Goal: Navigation & Orientation: Understand site structure

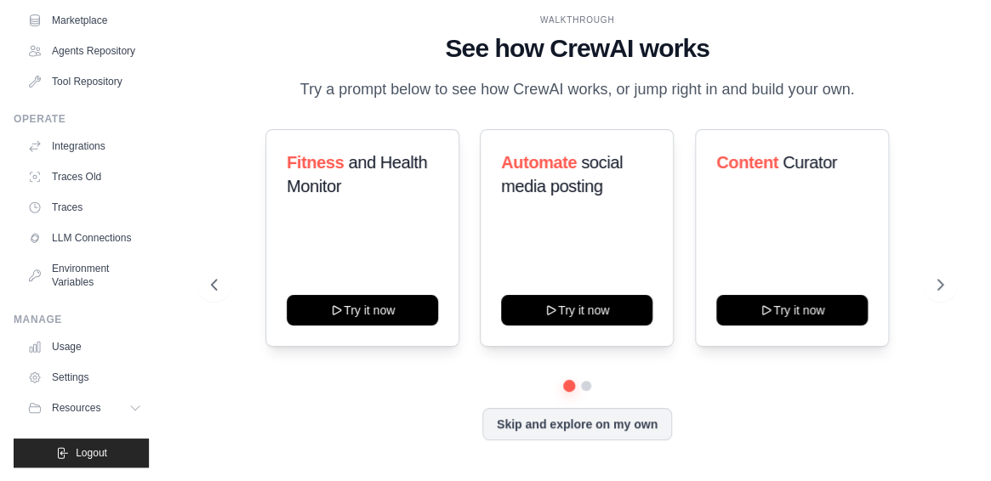
scroll to position [172, 0]
click at [77, 232] on link "LLM Connections" at bounding box center [86, 238] width 128 height 27
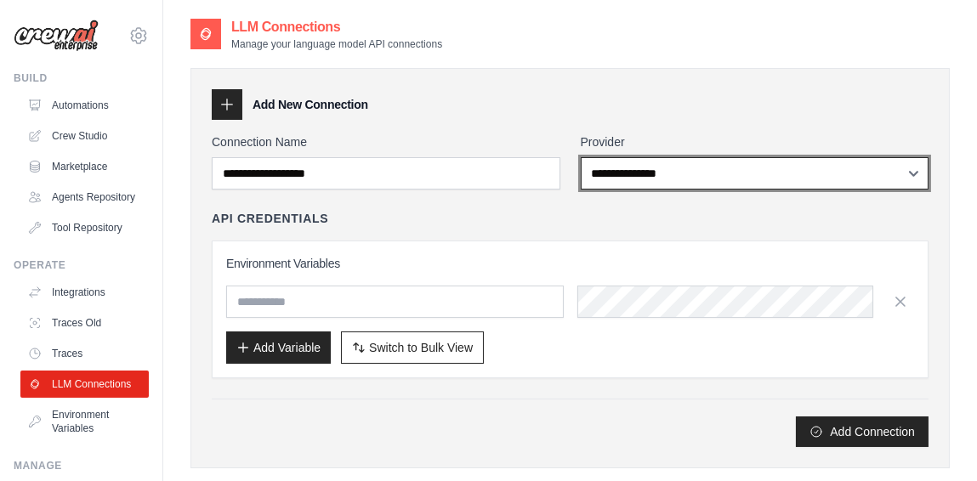
click at [628, 171] on select "**********" at bounding box center [755, 173] width 349 height 32
select select "******"
click at [581, 157] on select "**********" at bounding box center [755, 173] width 349 height 32
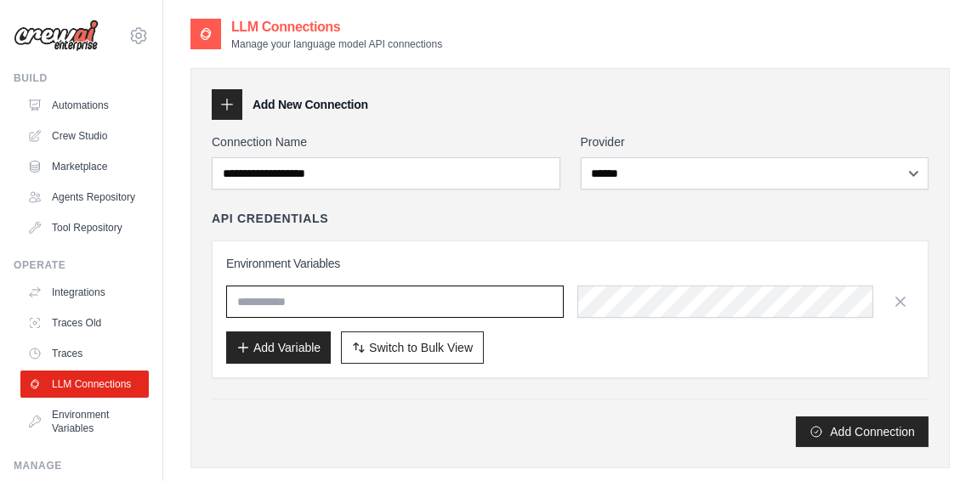
click at [349, 308] on input "text" at bounding box center [395, 302] width 338 height 32
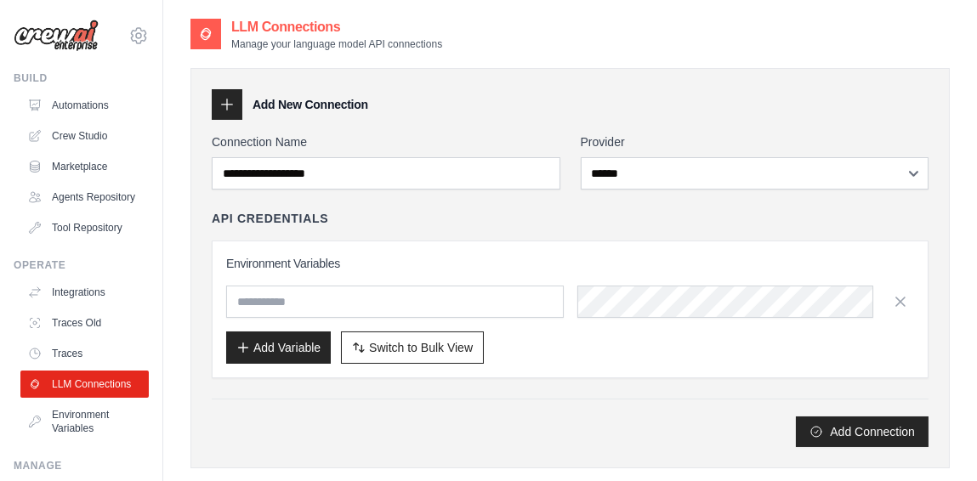
click at [389, 225] on div "API Credentials" at bounding box center [570, 218] width 717 height 17
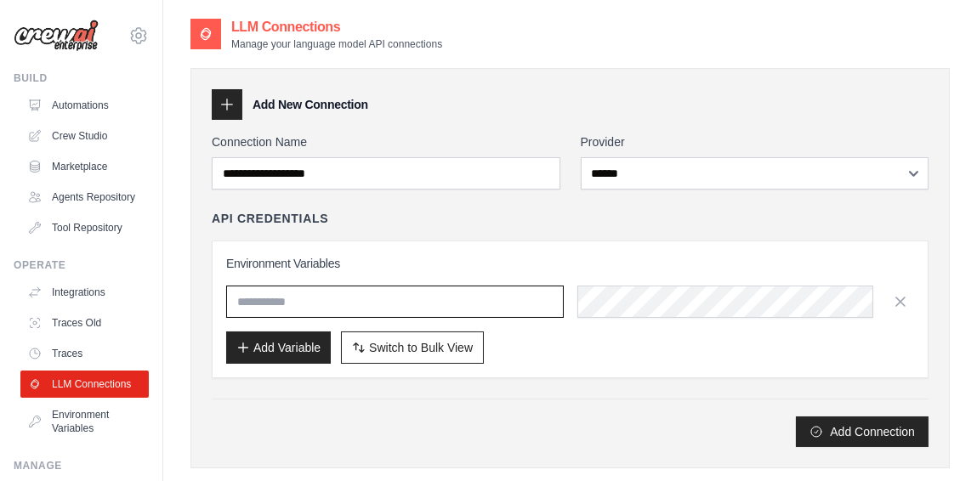
click at [423, 306] on input "text" at bounding box center [395, 302] width 338 height 32
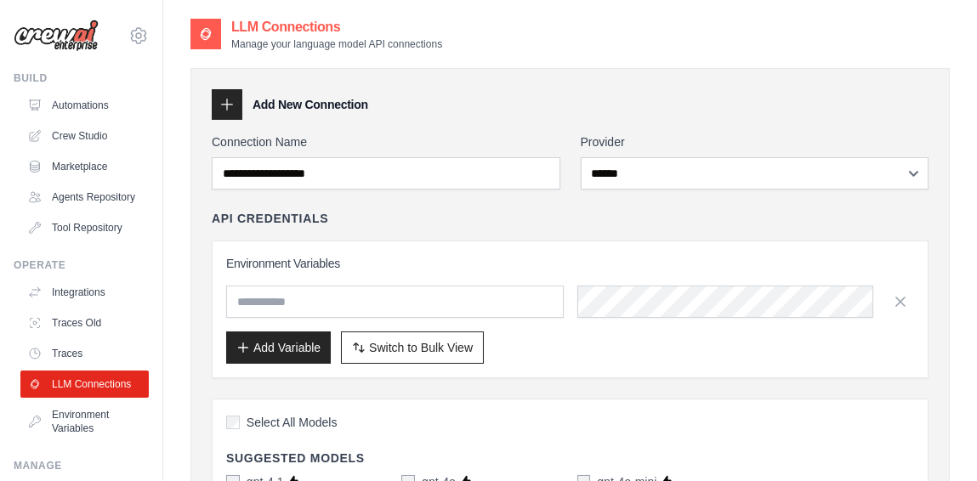
click at [492, 265] on h3 "Environment Variables" at bounding box center [570, 263] width 688 height 17
click at [62, 109] on link "Automations" at bounding box center [86, 105] width 128 height 27
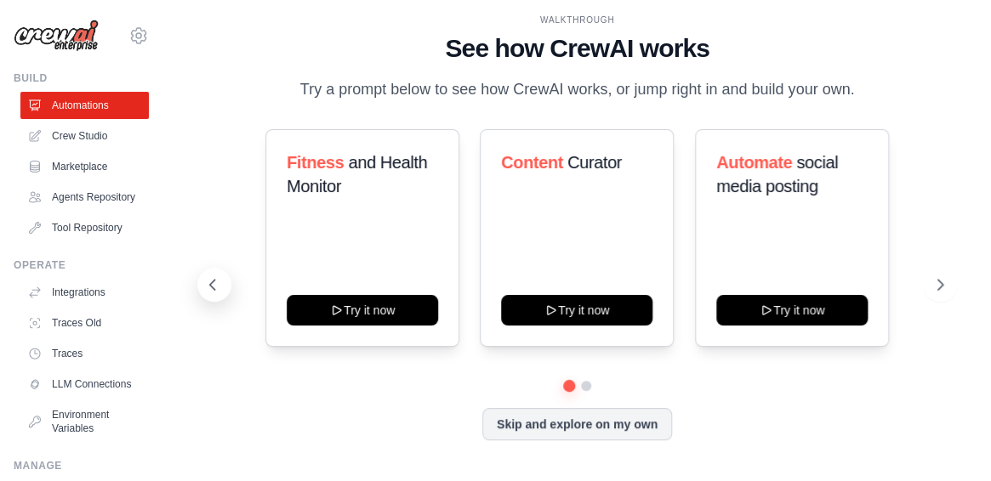
click at [213, 293] on icon at bounding box center [212, 284] width 17 height 17
click at [949, 298] on button at bounding box center [940, 285] width 34 height 34
click at [50, 127] on link "Crew Studio" at bounding box center [86, 135] width 128 height 27
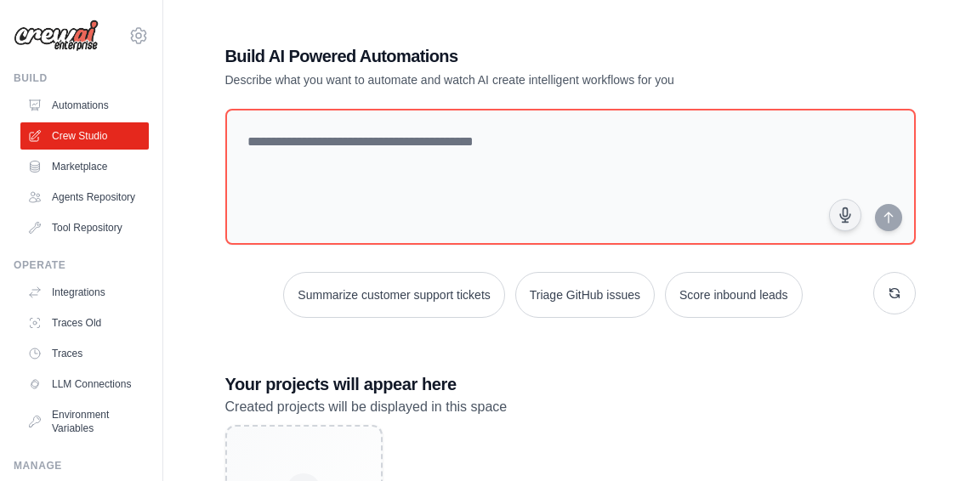
click at [50, 184] on link "Agents Repository" at bounding box center [84, 197] width 128 height 27
click at [54, 160] on link "Marketplace" at bounding box center [86, 166] width 128 height 27
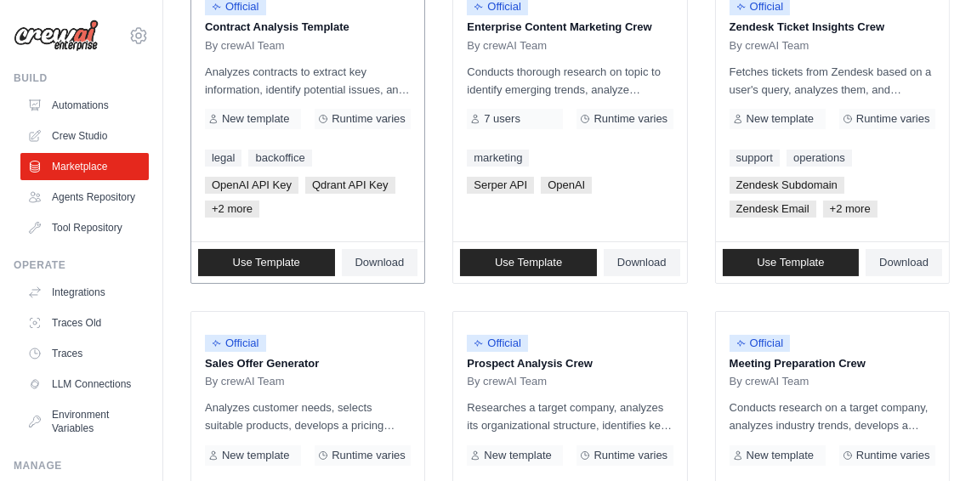
scroll to position [85, 0]
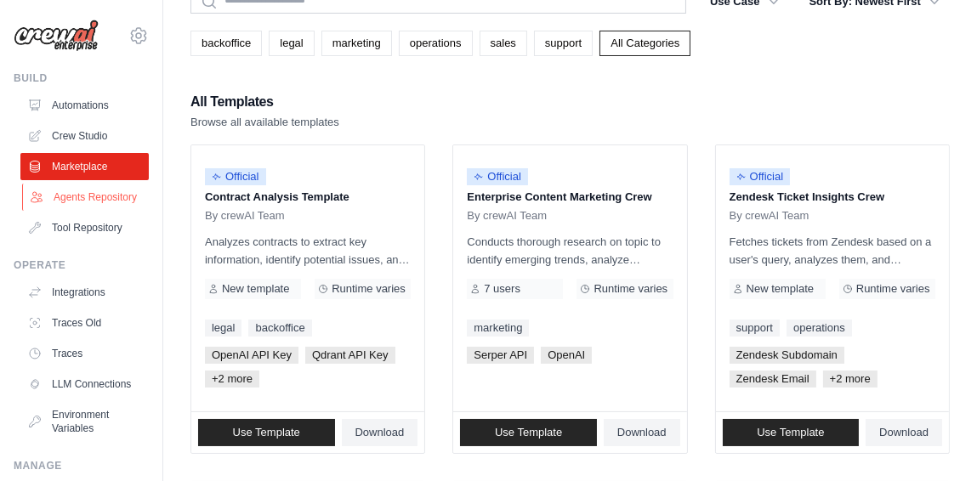
click at [101, 204] on link "Agents Repository" at bounding box center [86, 197] width 128 height 27
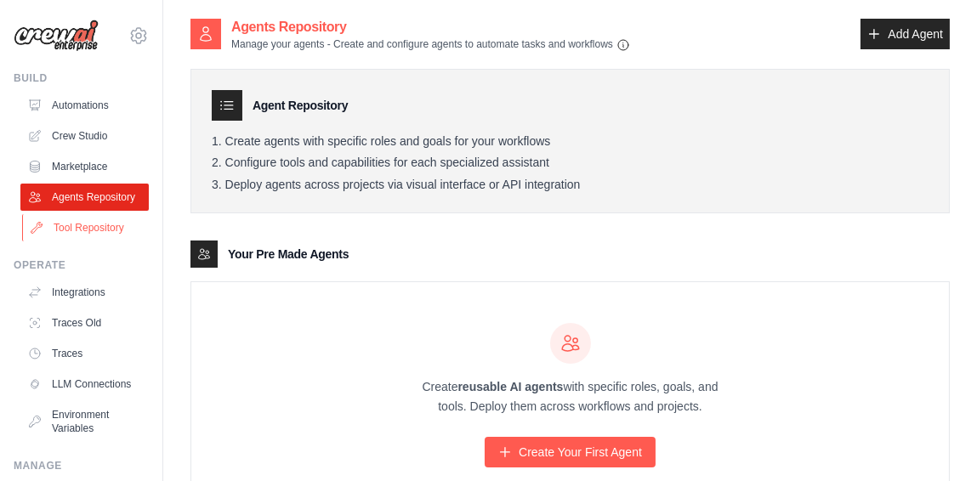
click at [98, 238] on link "Tool Repository" at bounding box center [86, 227] width 128 height 27
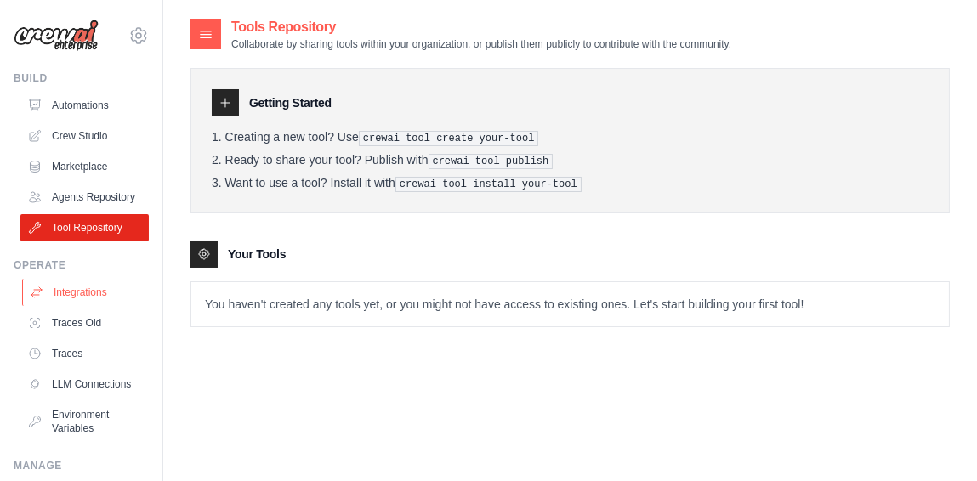
click at [82, 306] on link "Integrations" at bounding box center [86, 292] width 128 height 27
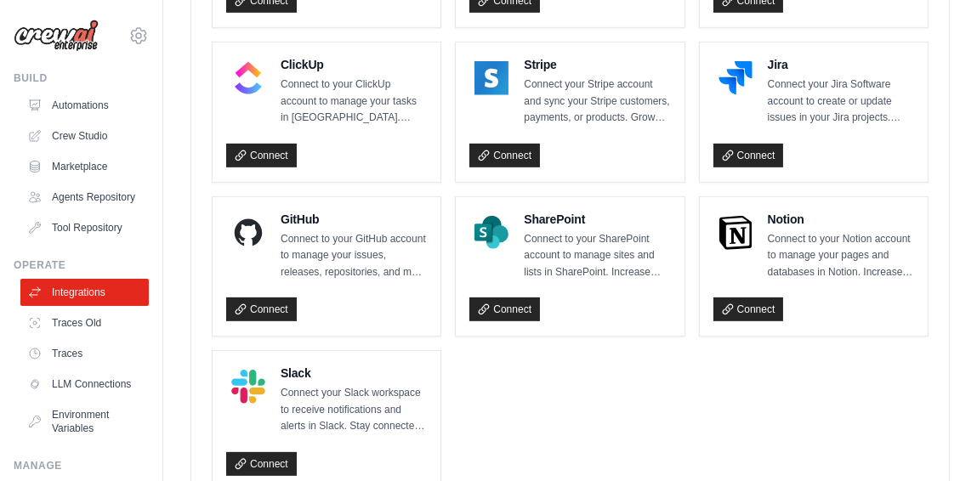
scroll to position [1340, 0]
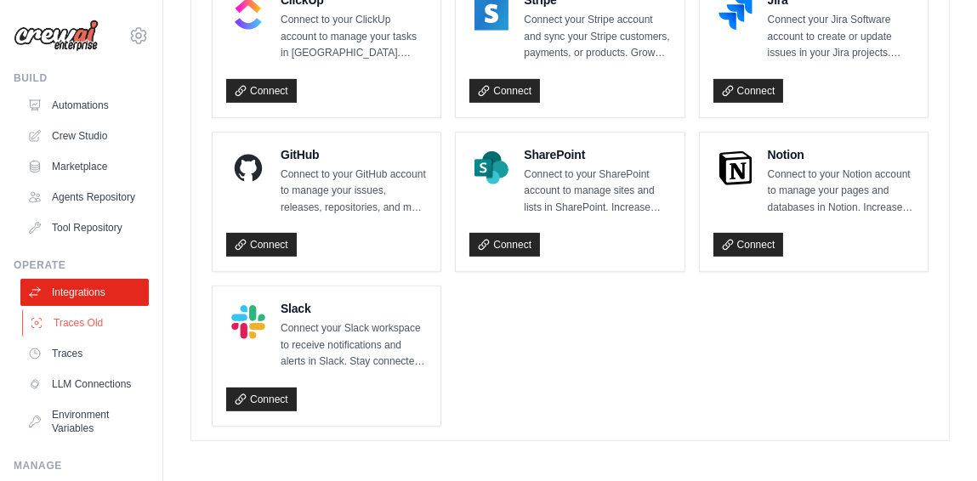
click at [90, 337] on link "Traces Old" at bounding box center [86, 323] width 128 height 27
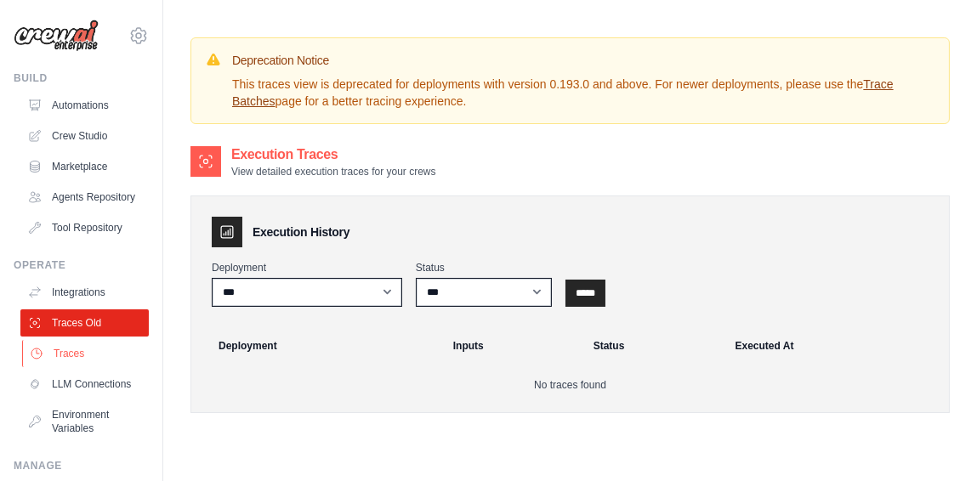
click at [94, 364] on link "Traces" at bounding box center [86, 353] width 128 height 27
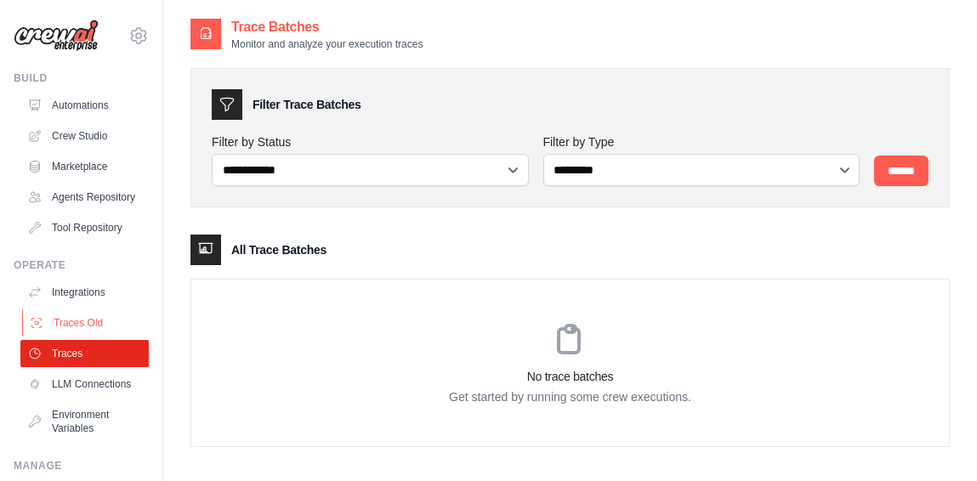
click at [84, 329] on link "Traces Old" at bounding box center [86, 323] width 128 height 27
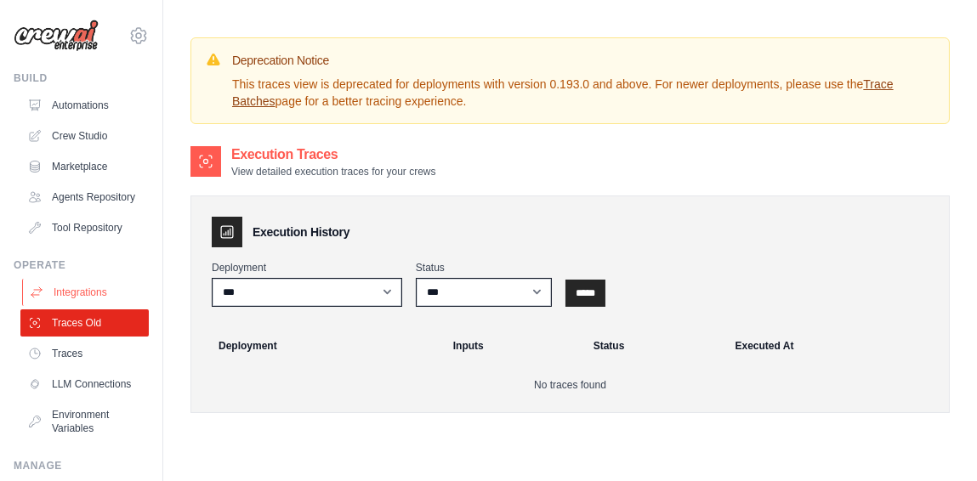
click at [82, 304] on link "Integrations" at bounding box center [86, 292] width 128 height 27
click at [82, 94] on link "Automations" at bounding box center [86, 105] width 128 height 27
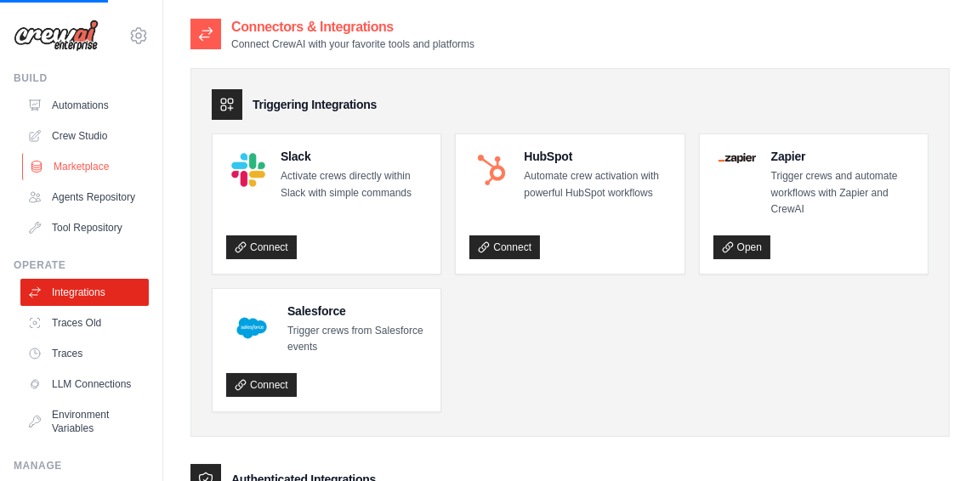
click at [83, 164] on link "Marketplace" at bounding box center [86, 166] width 128 height 27
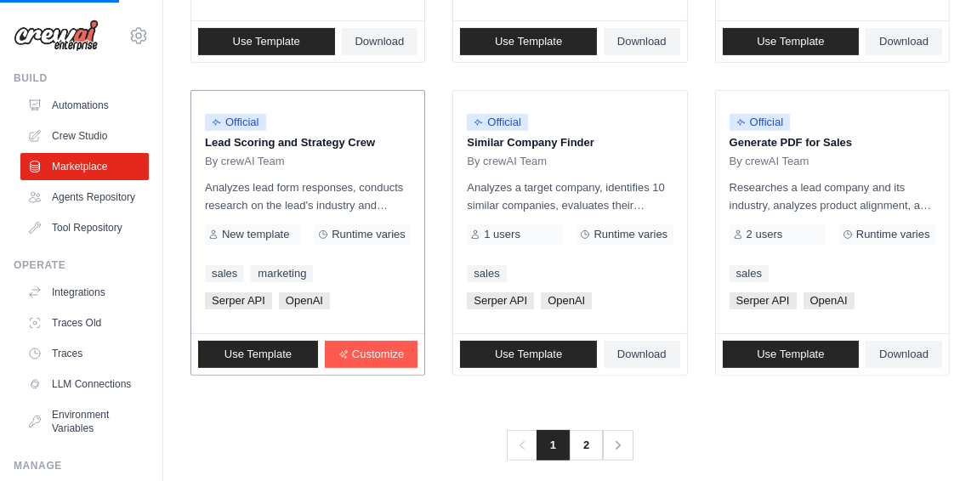
scroll to position [1194, 0]
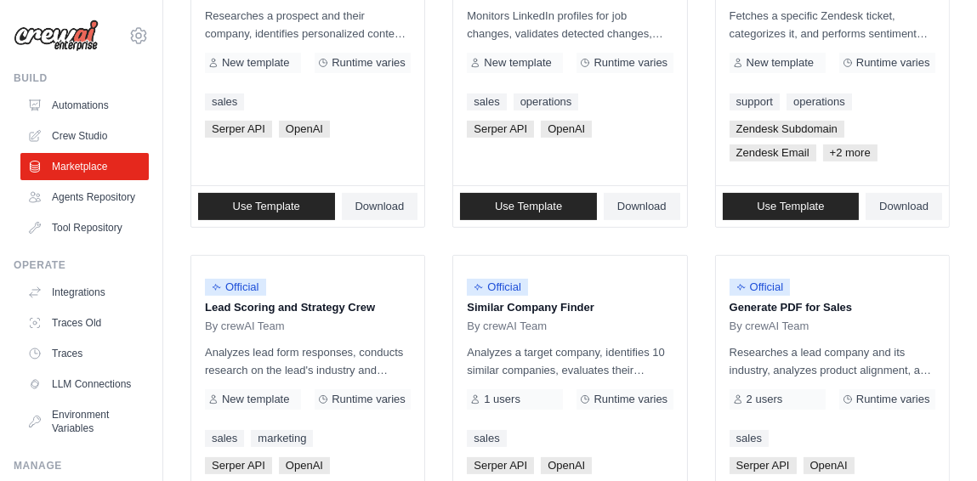
scroll to position [765, 0]
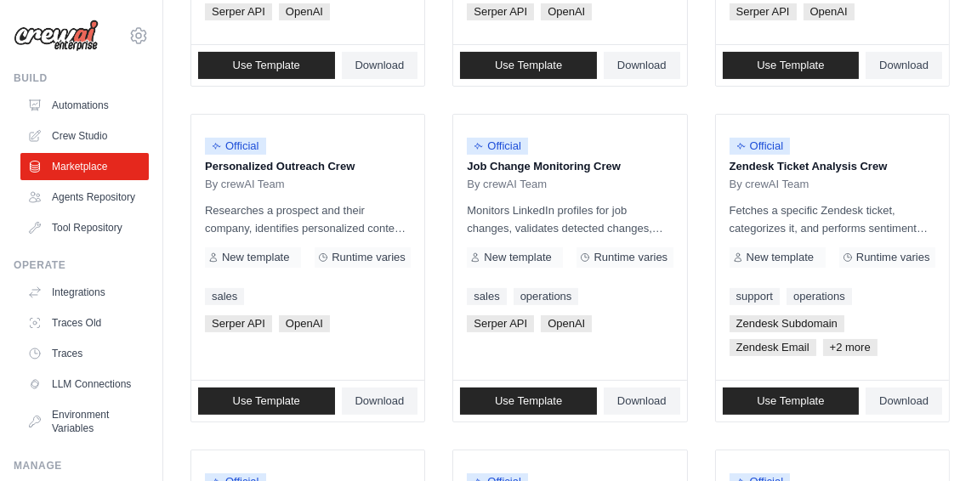
drag, startPoint x: 281, startPoint y: 230, endPoint x: 179, endPoint y: 275, distance: 110.8
click at [179, 275] on div "Search and Filters Find the perfect template for your needs Search Use Case bac…" at bounding box center [570, 36] width 814 height 1569
click at [251, 333] on span "Serper API" at bounding box center [238, 323] width 67 height 17
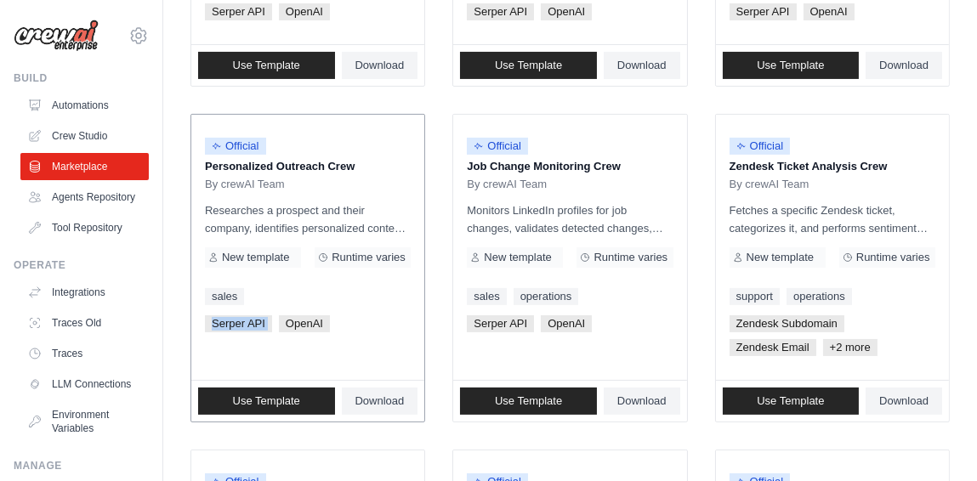
copy div "Serper API"
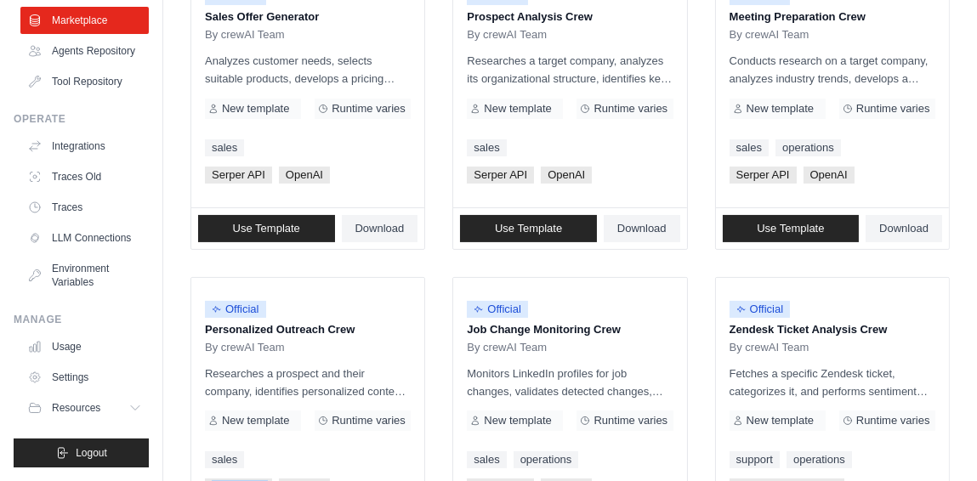
scroll to position [599, 0]
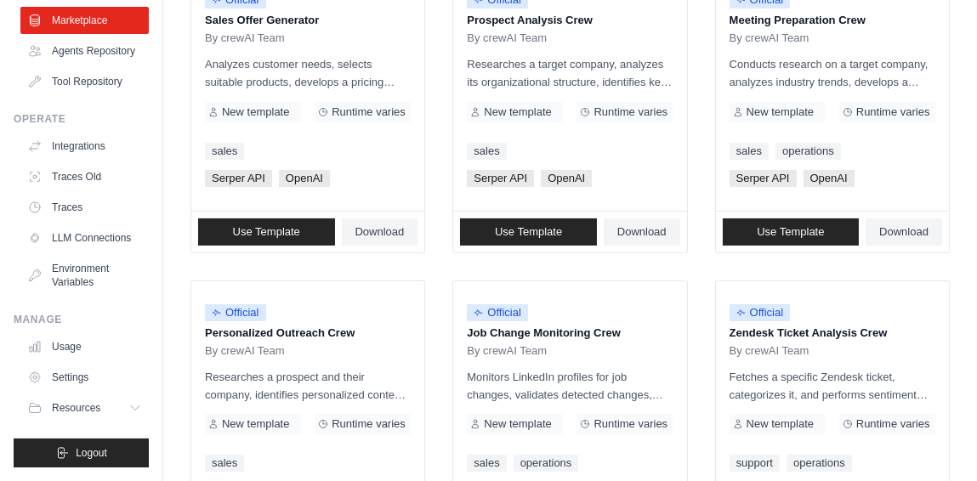
click at [67, 112] on div "Operate" at bounding box center [81, 119] width 135 height 14
click at [73, 138] on link "Integrations" at bounding box center [86, 146] width 128 height 27
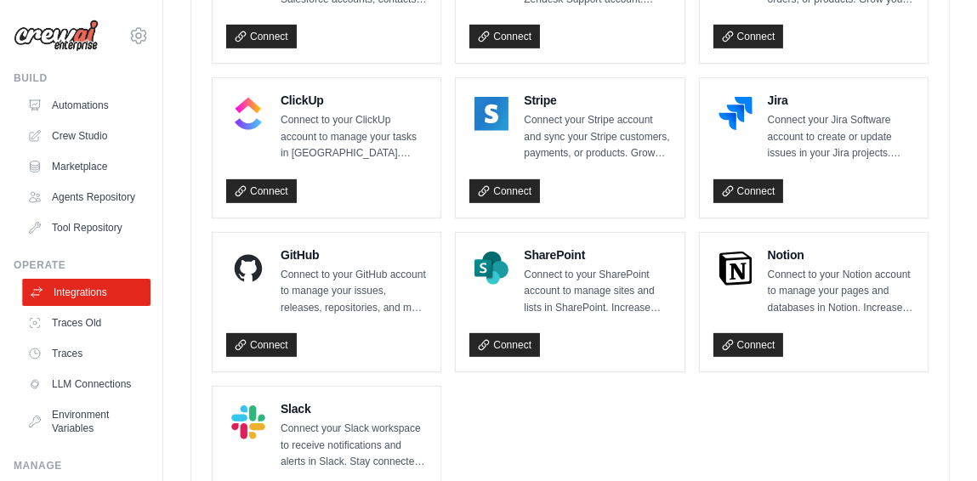
scroll to position [1276, 0]
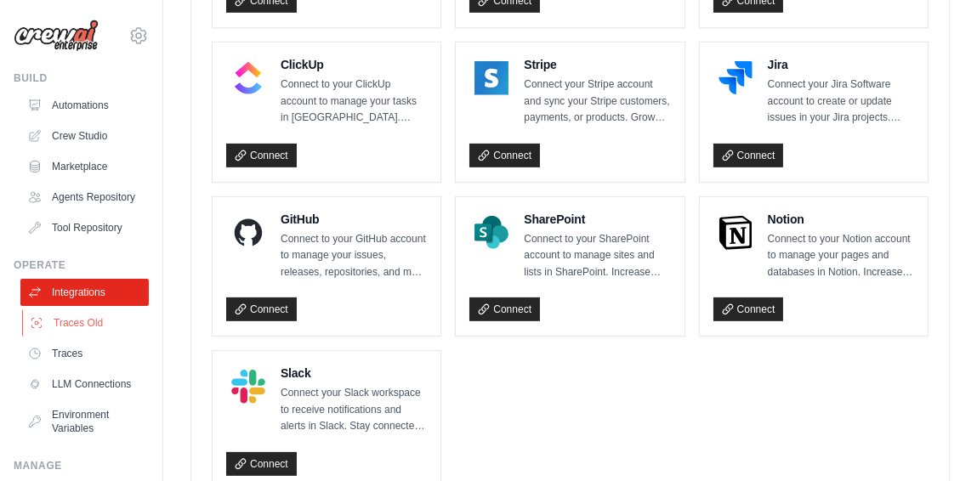
click at [72, 337] on link "Traces Old" at bounding box center [86, 323] width 128 height 27
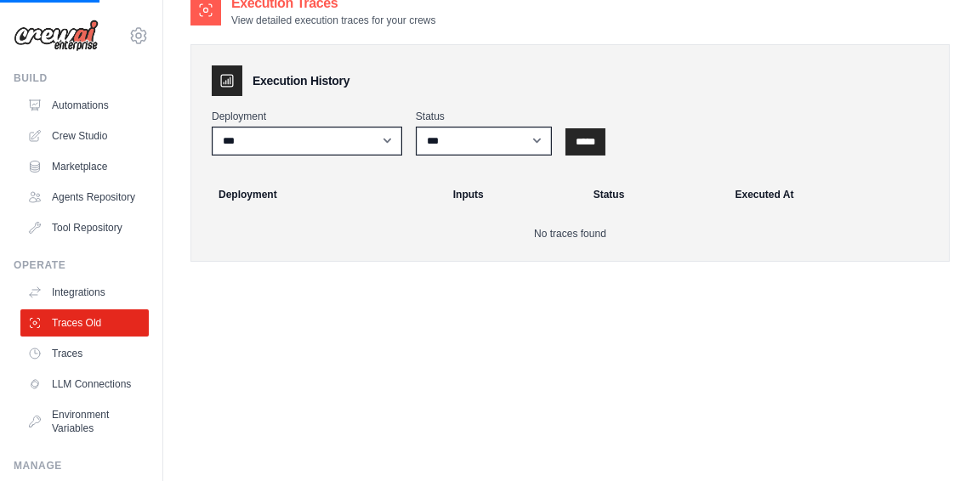
scroll to position [162, 0]
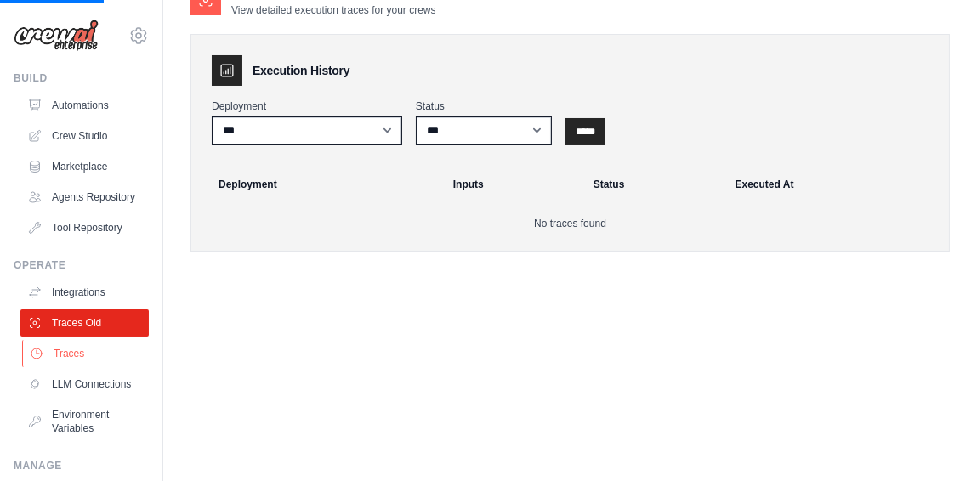
click at [33, 361] on icon at bounding box center [37, 354] width 14 height 14
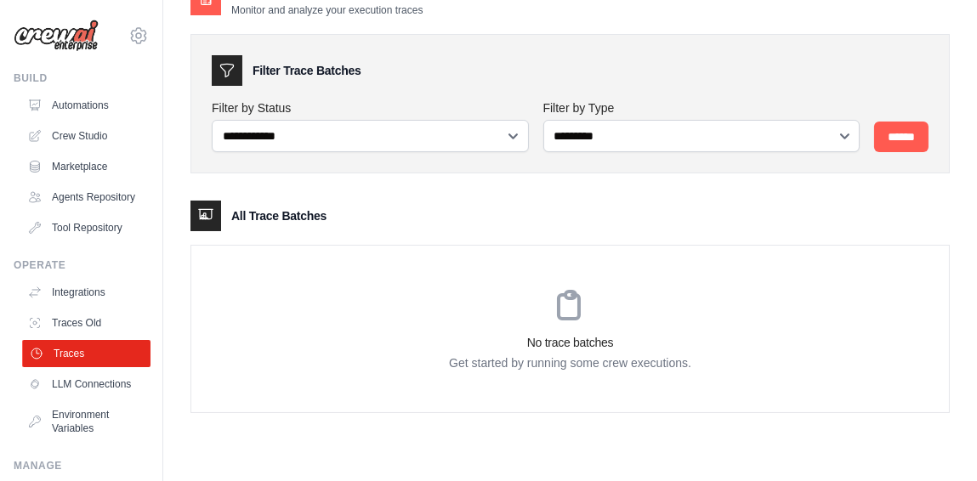
scroll to position [34, 0]
click at [105, 361] on link "Traces" at bounding box center [86, 353] width 128 height 27
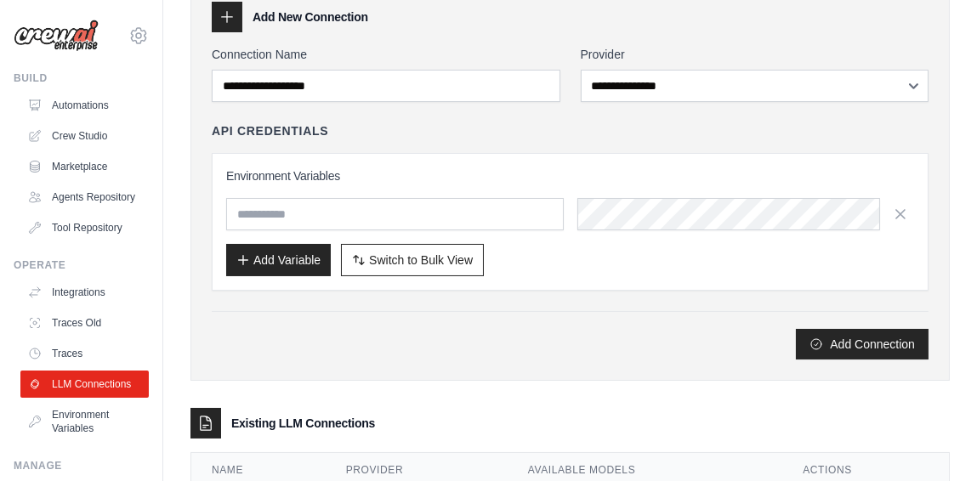
scroll to position [182, 0]
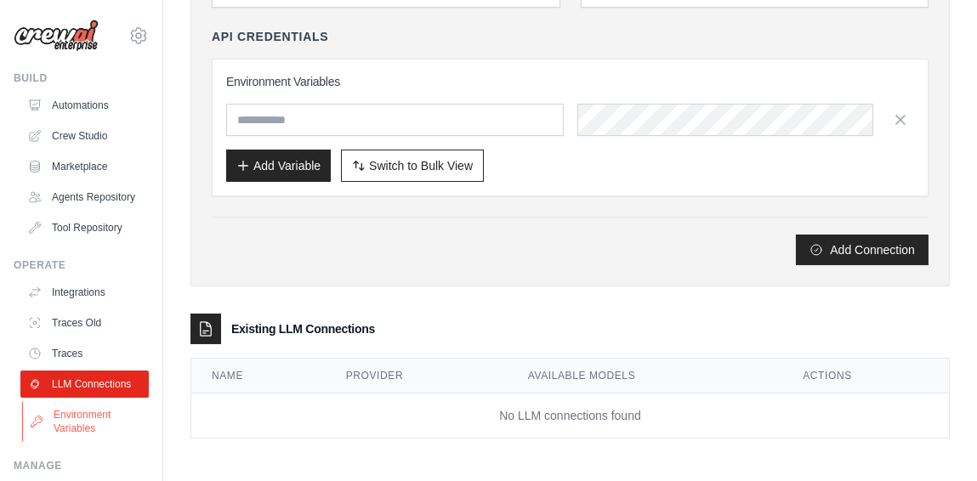
click at [83, 442] on link "Environment Variables" at bounding box center [86, 421] width 128 height 41
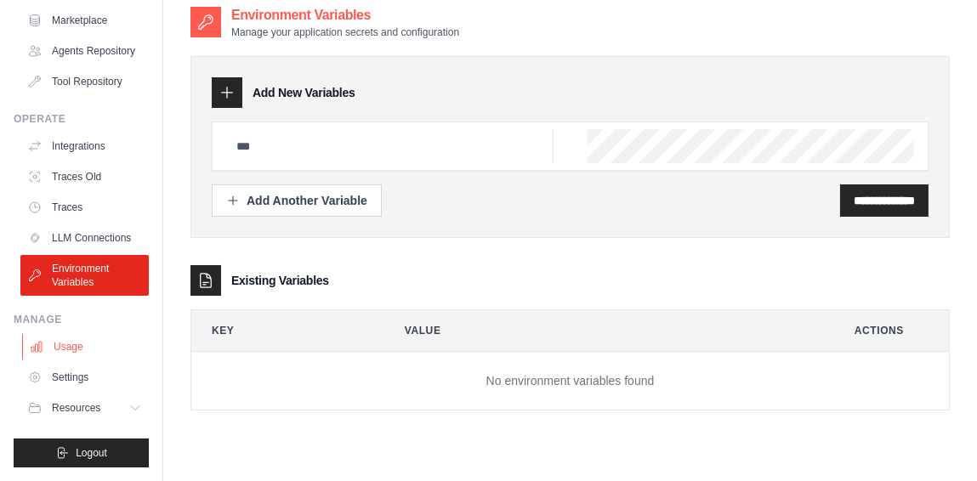
scroll to position [34, 0]
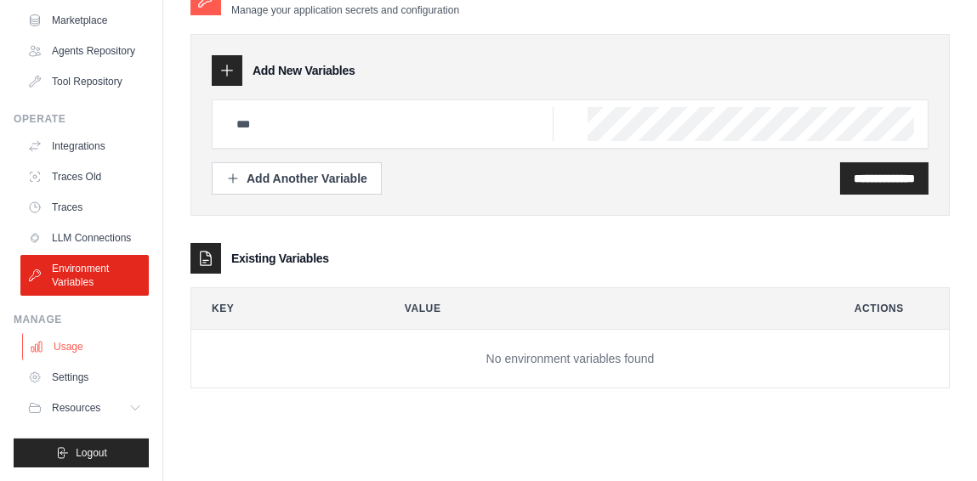
click at [77, 348] on link "Usage" at bounding box center [86, 346] width 128 height 27
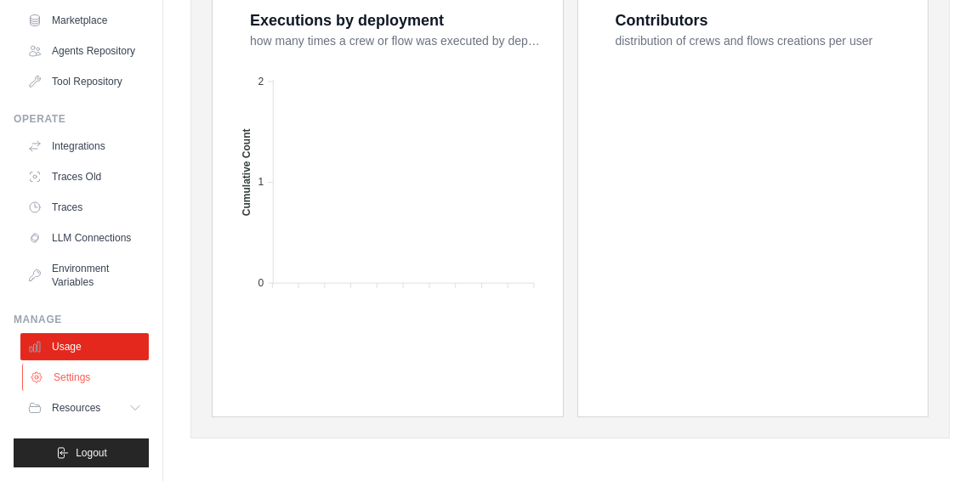
scroll to position [172, 0]
click at [80, 382] on link "Settings" at bounding box center [86, 377] width 128 height 27
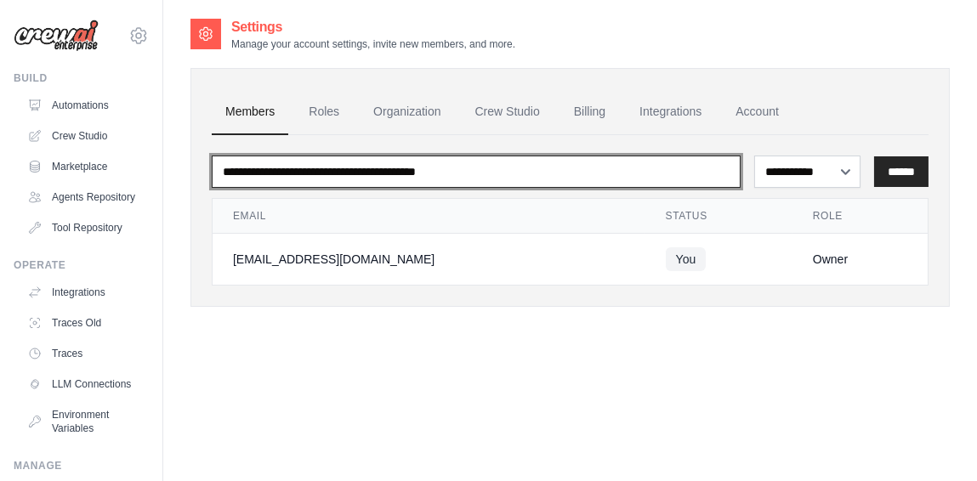
click at [310, 170] on input "email" at bounding box center [476, 172] width 529 height 32
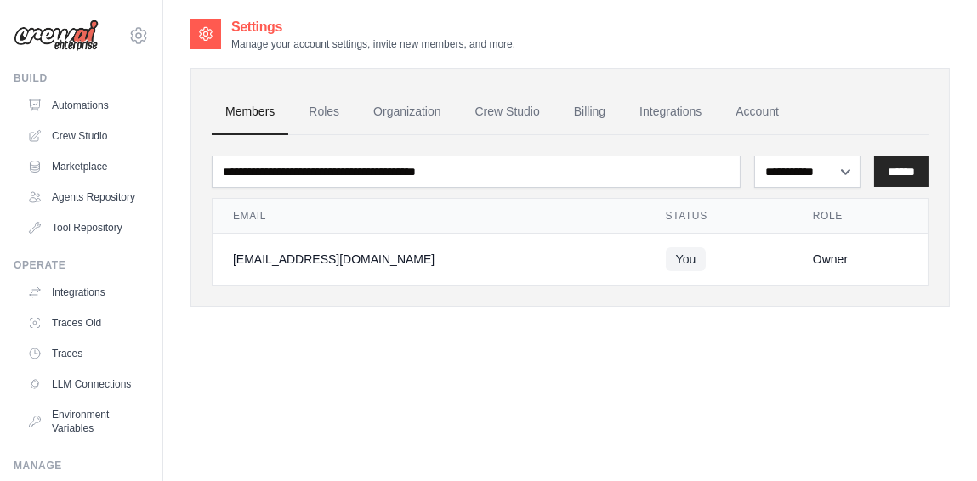
drag, startPoint x: 242, startPoint y: 384, endPoint x: 233, endPoint y: 378, distance: 10.4
click at [242, 384] on div "**********" at bounding box center [569, 257] width 759 height 481
click at [65, 45] on img at bounding box center [56, 36] width 85 height 32
